Goal: Navigation & Orientation: Find specific page/section

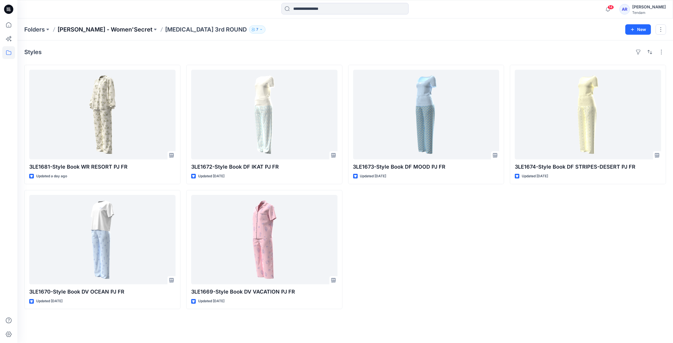
click at [112, 30] on p "[PERSON_NAME] - Women'Secret" at bounding box center [105, 29] width 95 height 8
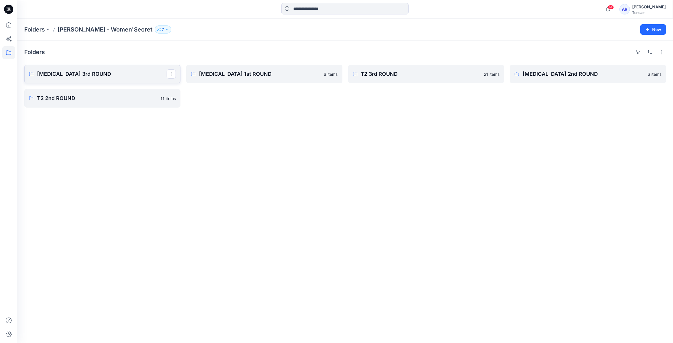
click at [128, 78] on p "[MEDICAL_DATA] 3rd ROUND" at bounding box center [102, 74] width 130 height 8
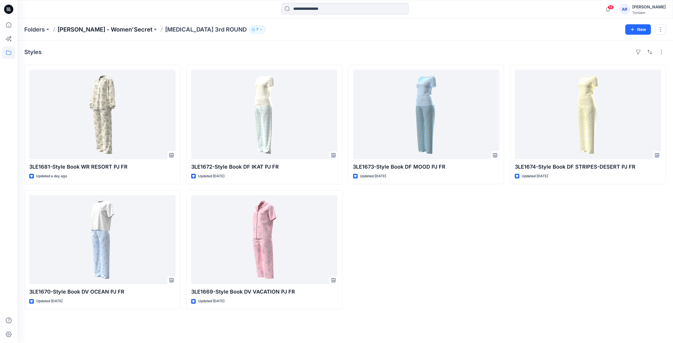
click at [97, 28] on p "[PERSON_NAME] - Women'Secret" at bounding box center [105, 29] width 95 height 8
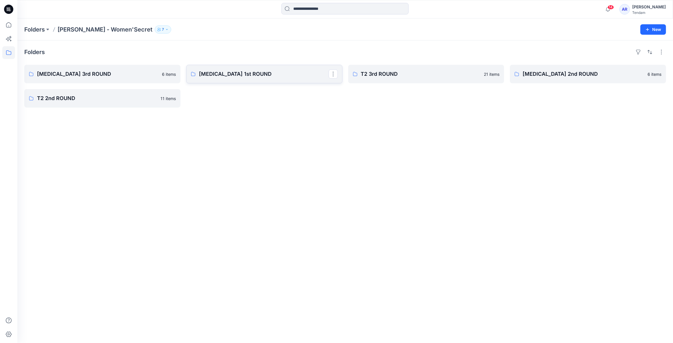
click at [251, 76] on p "[MEDICAL_DATA] 1st ROUND" at bounding box center [264, 74] width 130 height 8
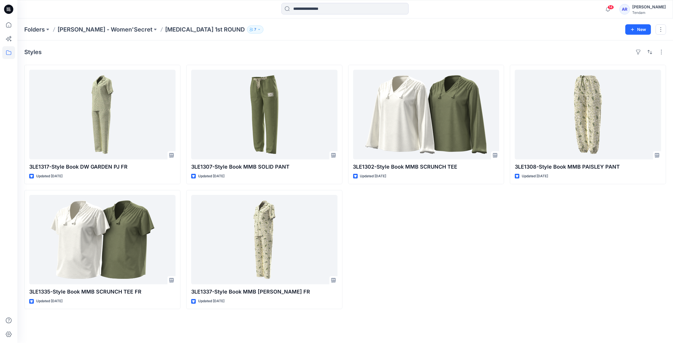
click at [511, 265] on div "3LE1308-Style Book MMB PAISLEY PANT Updated [DATE]" at bounding box center [588, 187] width 156 height 245
click at [106, 30] on p "[PERSON_NAME] - Women'Secret" at bounding box center [105, 29] width 95 height 8
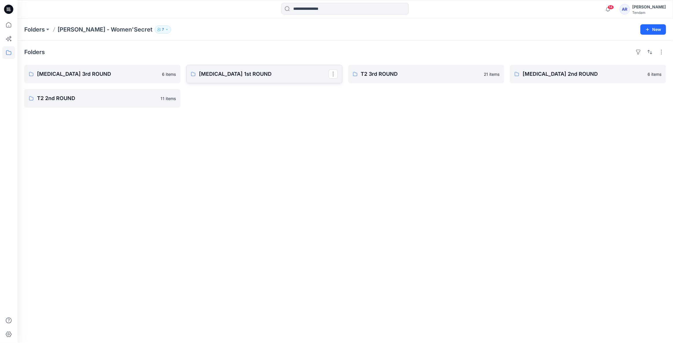
click at [229, 71] on p "[MEDICAL_DATA] 1st ROUND" at bounding box center [264, 74] width 130 height 8
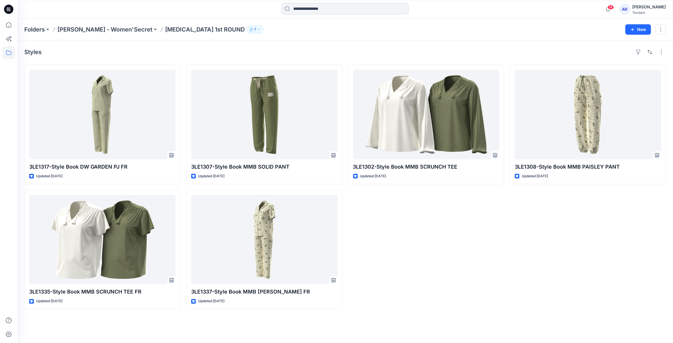
click at [384, 207] on div "3LE1302-Style Book MMB SCRUNCH TEE Updated [DATE]" at bounding box center [426, 187] width 156 height 245
drag, startPoint x: 368, startPoint y: 319, endPoint x: 404, endPoint y: 305, distance: 38.1
click at [404, 305] on div "Styles 3LE1317-Style Book DW GARDEN PJ FR Updated [DATE] 3LE1335-Style Book MMB…" at bounding box center [345, 192] width 656 height 303
click at [386, 276] on div "3LE1302-Style Book MMB SCRUNCH TEE Updated [DATE]" at bounding box center [426, 187] width 156 height 245
click at [417, 229] on div "3LE1302-Style Book MMB SCRUNCH TEE Updated [DATE]" at bounding box center [426, 187] width 156 height 245
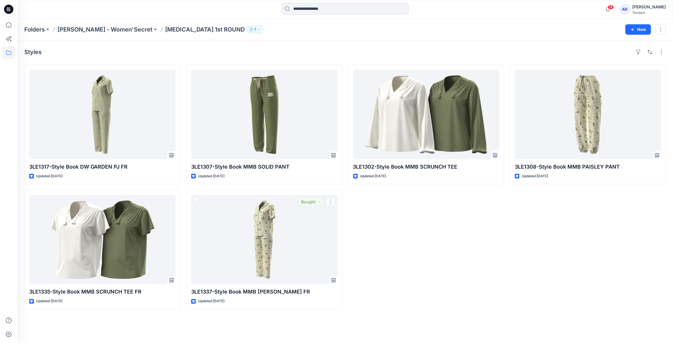
drag, startPoint x: 375, startPoint y: 309, endPoint x: 402, endPoint y: 287, distance: 35.3
click at [402, 287] on div "Styles 3LE1317-Style Book DW GARDEN PJ FR Updated [DATE] 3LE1335-Style Book MMB…" at bounding box center [345, 192] width 656 height 303
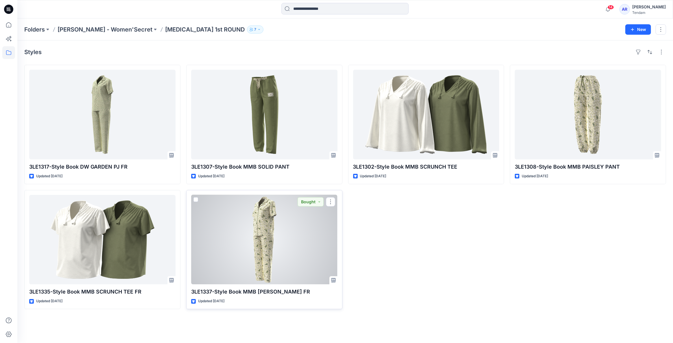
click at [245, 303] on div "Updated [DATE]" at bounding box center [264, 301] width 146 height 6
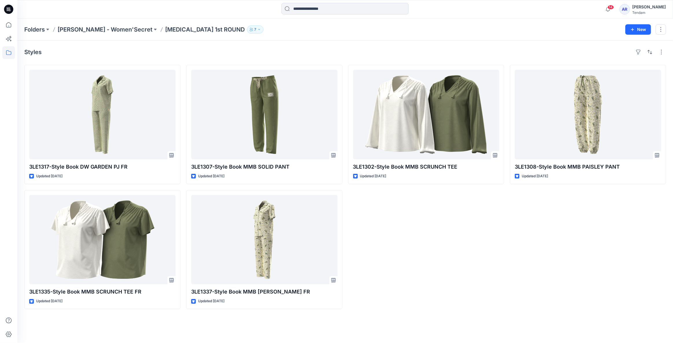
click at [220, 328] on div "Styles 3LE1317-Style Book DW GARDEN PJ FR Updated [DATE] 3LE1335-Style Book MMB…" at bounding box center [345, 192] width 656 height 303
click at [91, 30] on p "[PERSON_NAME] - Women'Secret" at bounding box center [105, 29] width 95 height 8
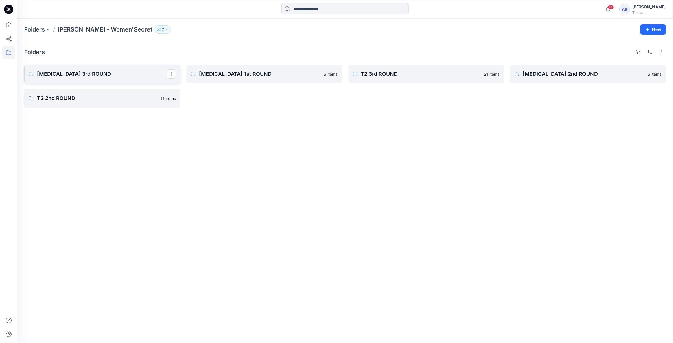
click at [130, 73] on p "[MEDICAL_DATA] 3rd ROUND" at bounding box center [102, 74] width 130 height 8
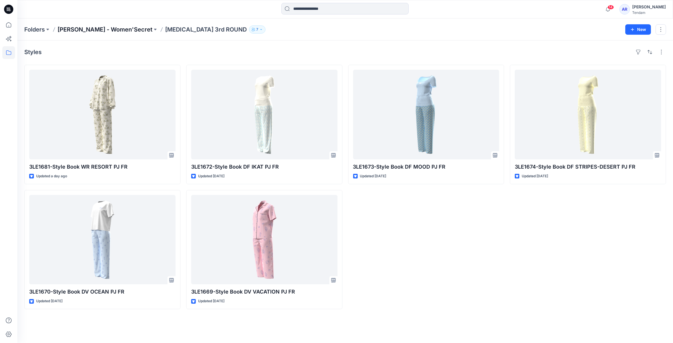
click at [101, 26] on p "[PERSON_NAME] - Women'Secret" at bounding box center [105, 29] width 95 height 8
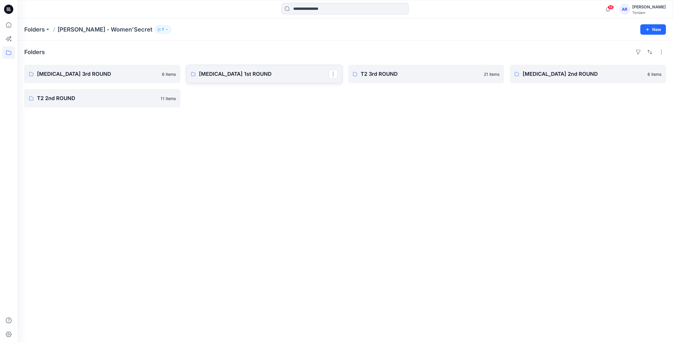
click at [264, 71] on p "[MEDICAL_DATA] 1st ROUND" at bounding box center [264, 74] width 130 height 8
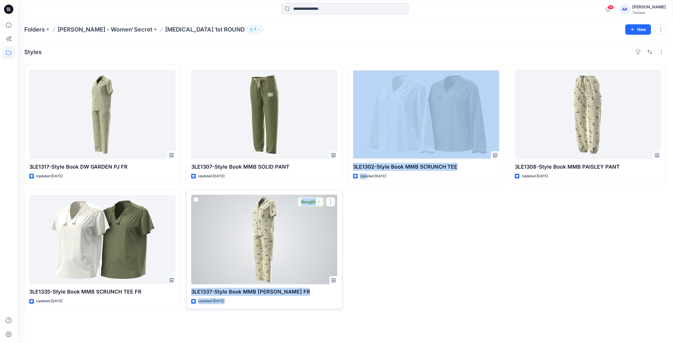
drag, startPoint x: 368, startPoint y: 339, endPoint x: 192, endPoint y: 288, distance: 182.9
click at [192, 288] on div "Styles 3LE1317-Style Book DW GARDEN PJ FR Updated [DATE] 3LE1335-Style Book MMB…" at bounding box center [345, 192] width 656 height 303
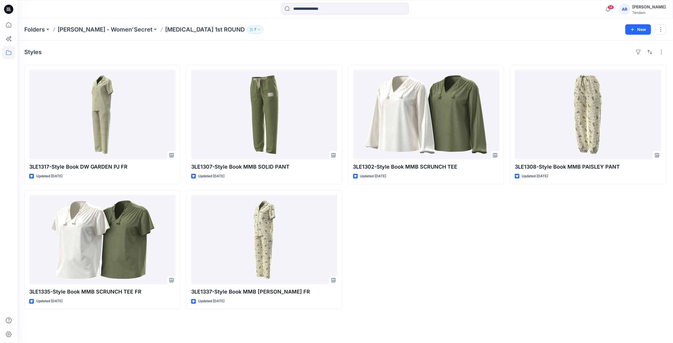
click at [430, 242] on div "3LE1302-Style Book MMB SCRUNCH TEE Updated [DATE]" at bounding box center [426, 187] width 156 height 245
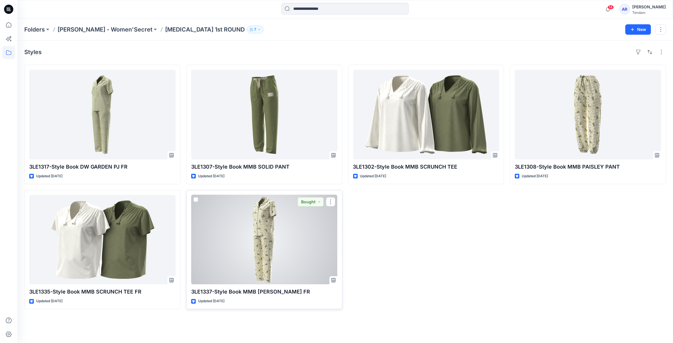
drag, startPoint x: 237, startPoint y: 300, endPoint x: 192, endPoint y: 285, distance: 47.6
click at [192, 285] on div "3LE1337-Style Book MMB [PERSON_NAME] FR Updated [DATE] Bought" at bounding box center [264, 250] width 156 height 120
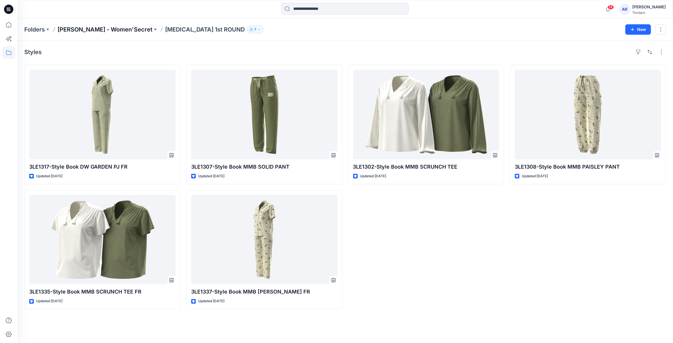
click at [102, 28] on p "[PERSON_NAME] - Women'Secret" at bounding box center [105, 29] width 95 height 8
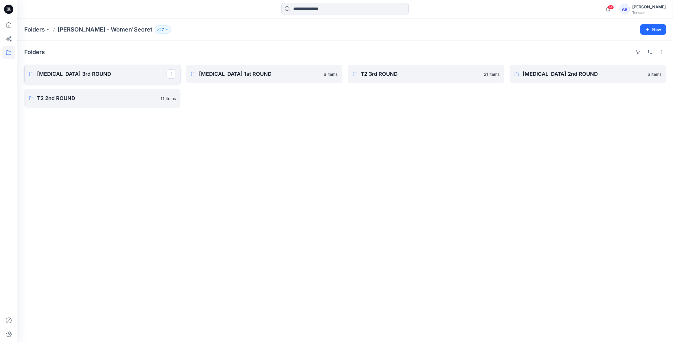
click at [74, 80] on link "[MEDICAL_DATA] 3rd ROUND" at bounding box center [102, 74] width 156 height 19
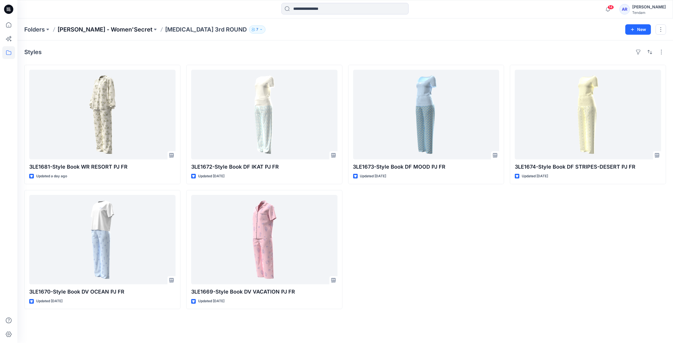
click at [109, 29] on p "[PERSON_NAME] - Women'Secret" at bounding box center [105, 29] width 95 height 8
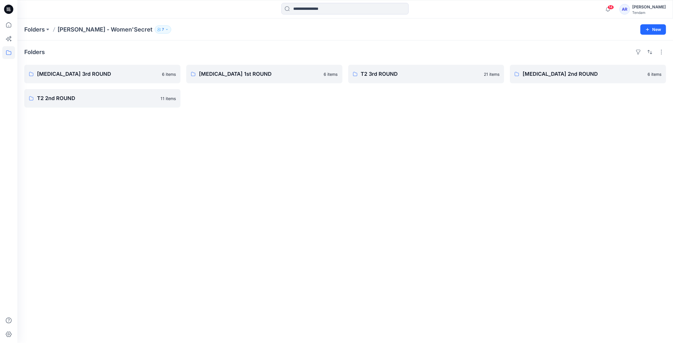
click at [300, 119] on div "Folders [MEDICAL_DATA] 3rd ROUND 6 items T2 2nd ROUND 11 items [MEDICAL_DATA] 1…" at bounding box center [345, 192] width 656 height 303
click at [78, 29] on p "[PERSON_NAME] - Women'Secret" at bounding box center [105, 29] width 95 height 8
click at [41, 31] on p "Folders" at bounding box center [34, 29] width 21 height 8
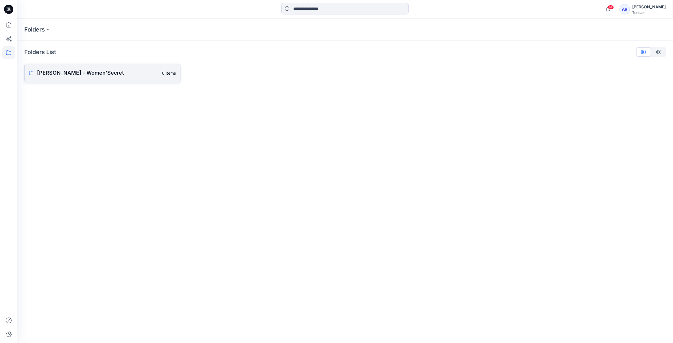
click at [92, 72] on p "[PERSON_NAME] - Women'Secret" at bounding box center [98, 73] width 122 height 8
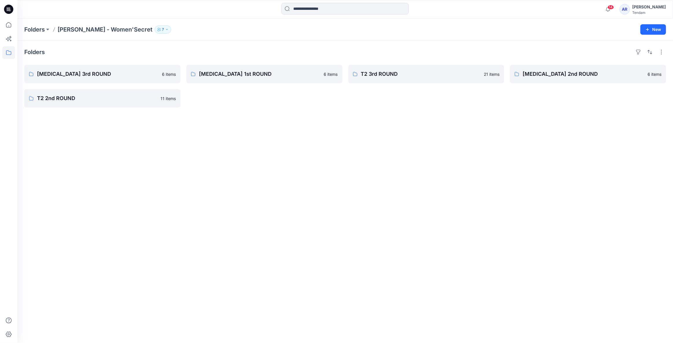
click at [299, 170] on div "Folders [MEDICAL_DATA] 3rd ROUND 6 items T2 2nd ROUND 11 items [MEDICAL_DATA] 1…" at bounding box center [345, 192] width 656 height 303
click at [207, 153] on div "Folders [MEDICAL_DATA] 3rd ROUND 6 items T2 2nd ROUND 11 items [MEDICAL_DATA] 1…" at bounding box center [345, 192] width 656 height 303
click at [401, 273] on div "Folders [MEDICAL_DATA] 3rd ROUND 6 items T2 2nd ROUND 11 items [MEDICAL_DATA] 1…" at bounding box center [345, 192] width 656 height 303
click at [217, 245] on div "Folders [MEDICAL_DATA] 3rd ROUND 6 items T2 2nd ROUND 11 items [MEDICAL_DATA] 1…" at bounding box center [345, 192] width 656 height 303
